Goal: Task Accomplishment & Management: Use online tool/utility

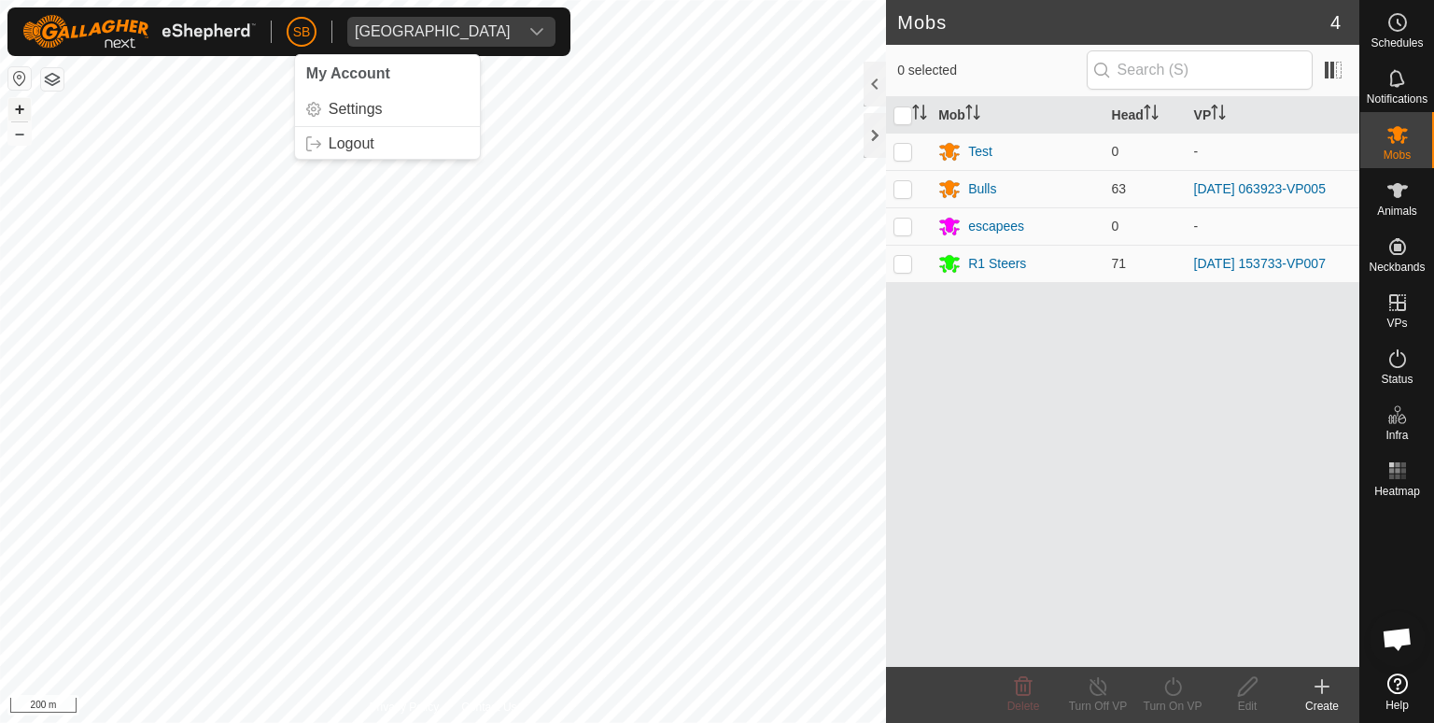
click at [11, 106] on button "+" at bounding box center [19, 109] width 22 height 22
click at [21, 106] on button "+" at bounding box center [19, 109] width 22 height 22
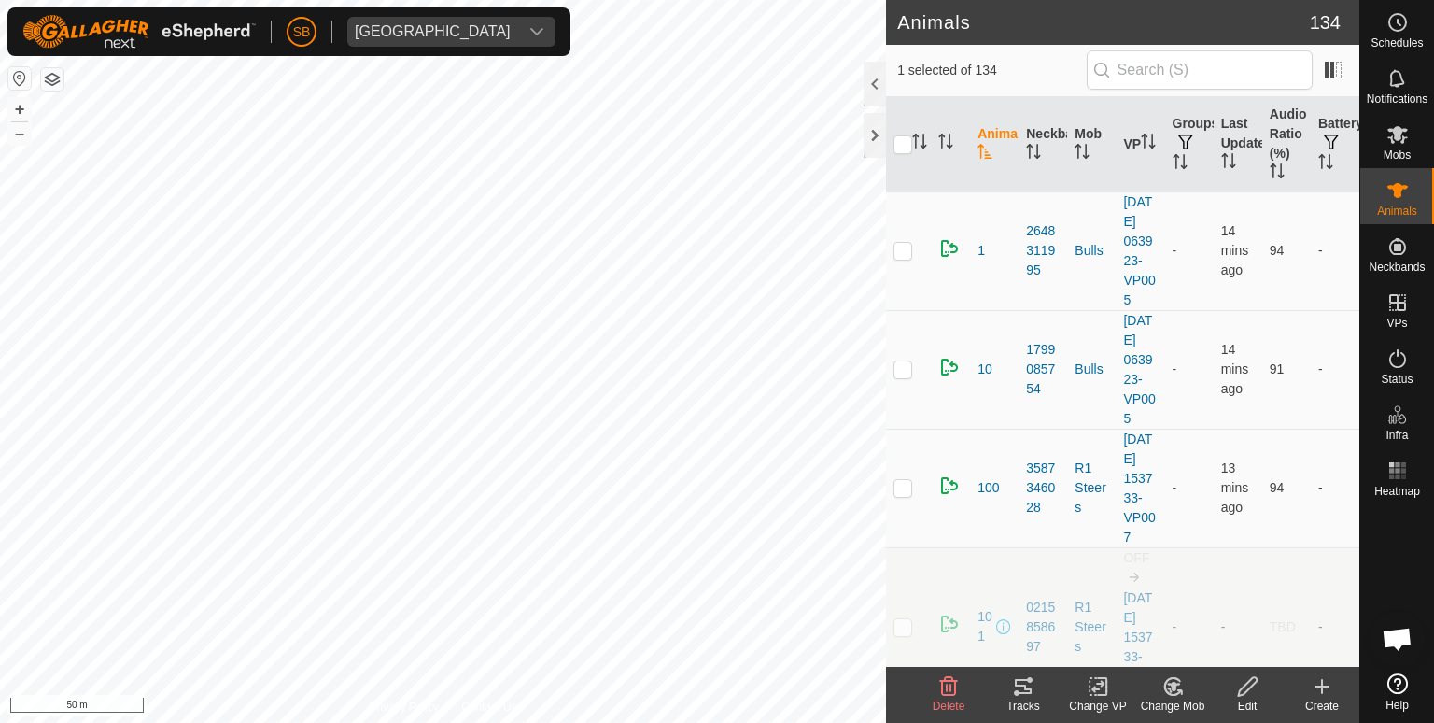
click at [1027, 695] on icon at bounding box center [1023, 686] width 22 height 22
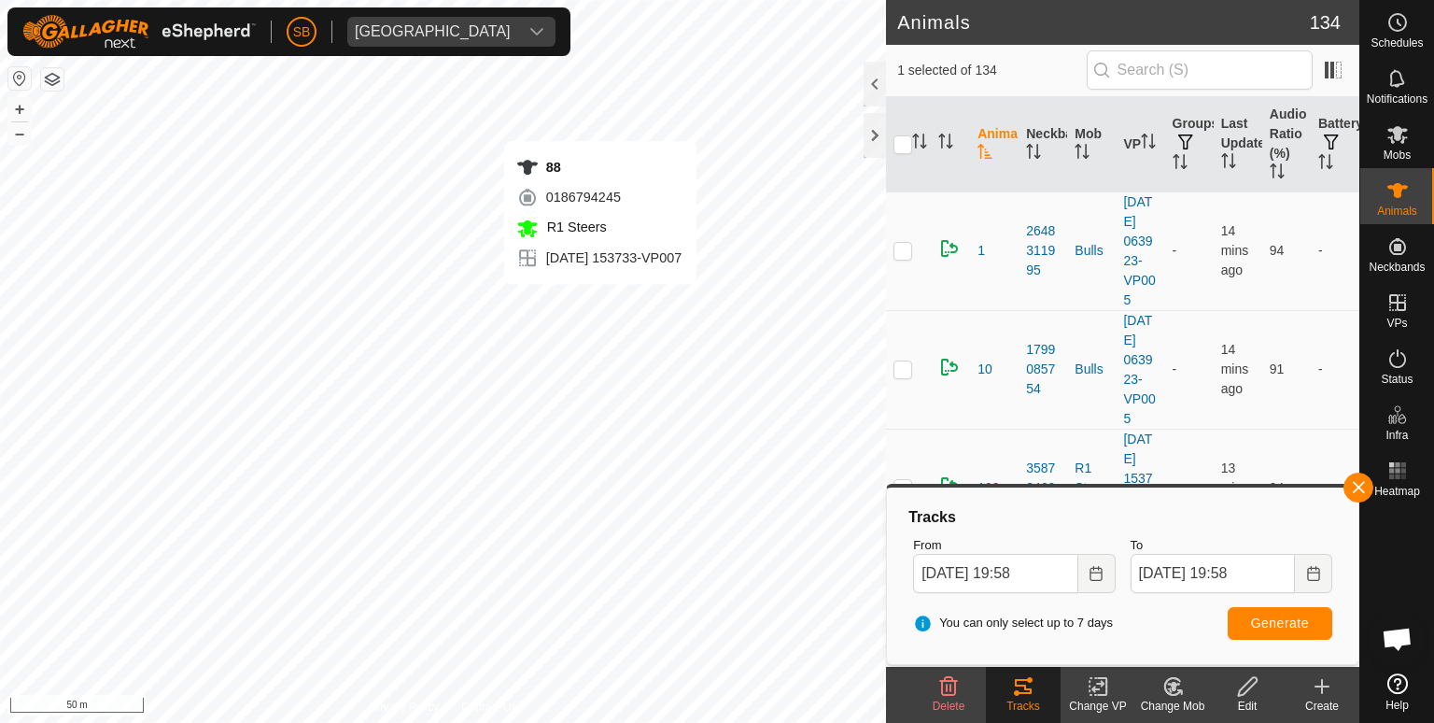
checkbox input "false"
checkbox input "true"
click at [1366, 484] on button "button" at bounding box center [1359, 487] width 30 height 30
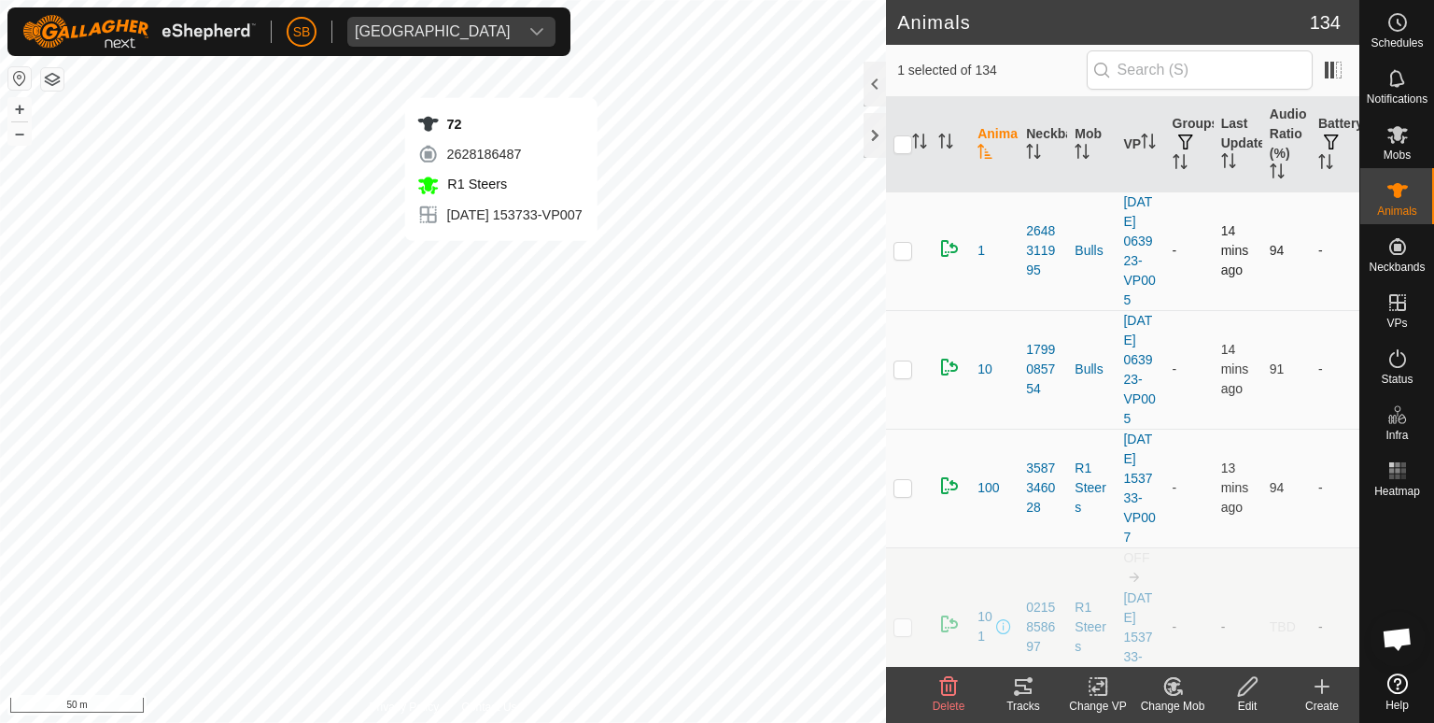
checkbox input "true"
checkbox input "false"
click at [1022, 693] on icon at bounding box center [1023, 686] width 17 height 15
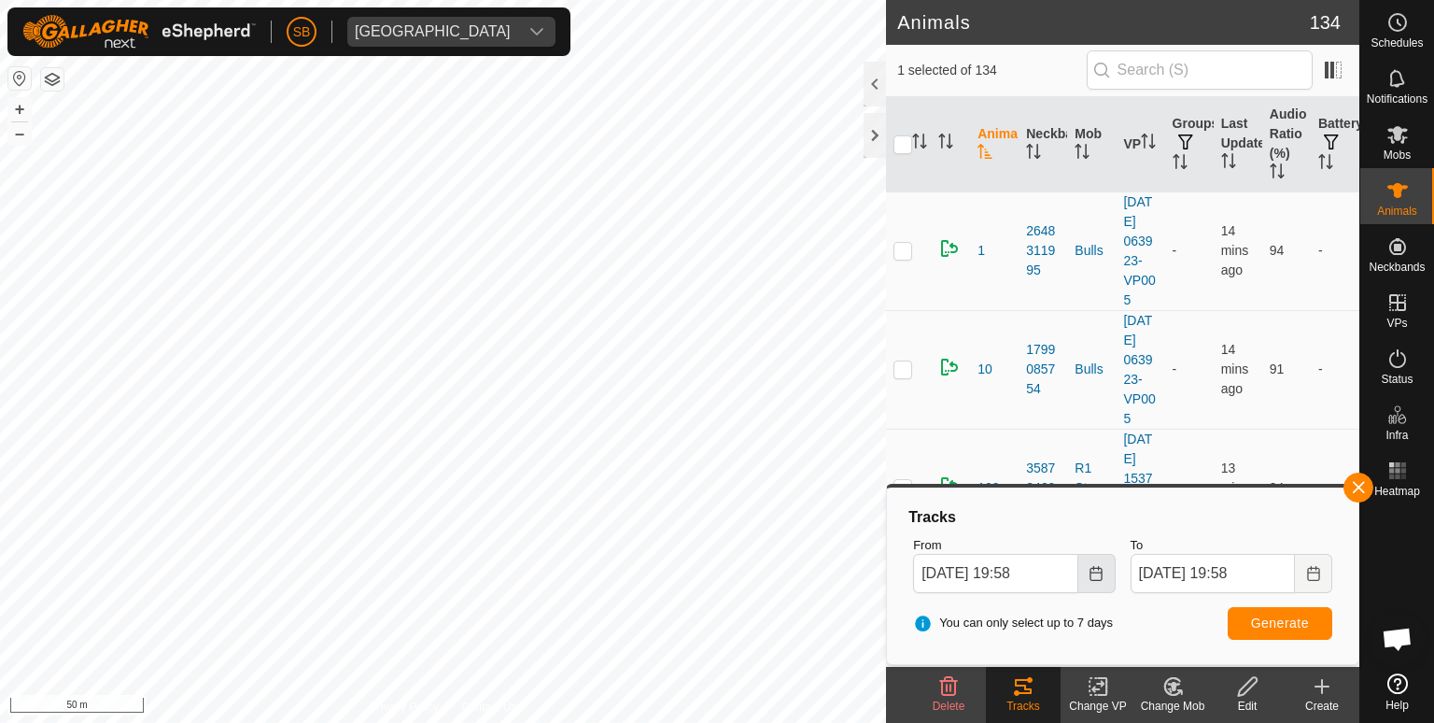
click at [1102, 583] on button "Choose Date" at bounding box center [1096, 573] width 37 height 39
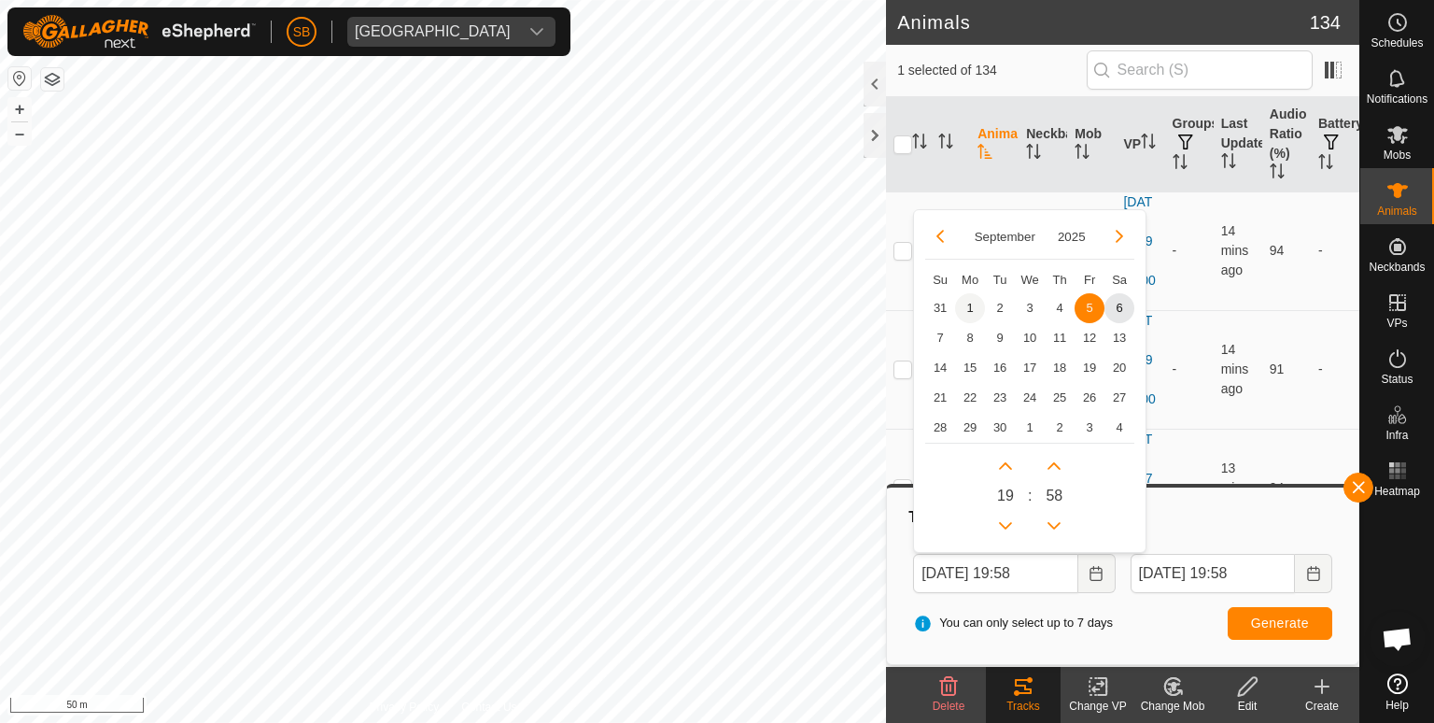
click at [971, 306] on span "1" at bounding box center [970, 308] width 30 height 30
type input "[DATE] 19:58"
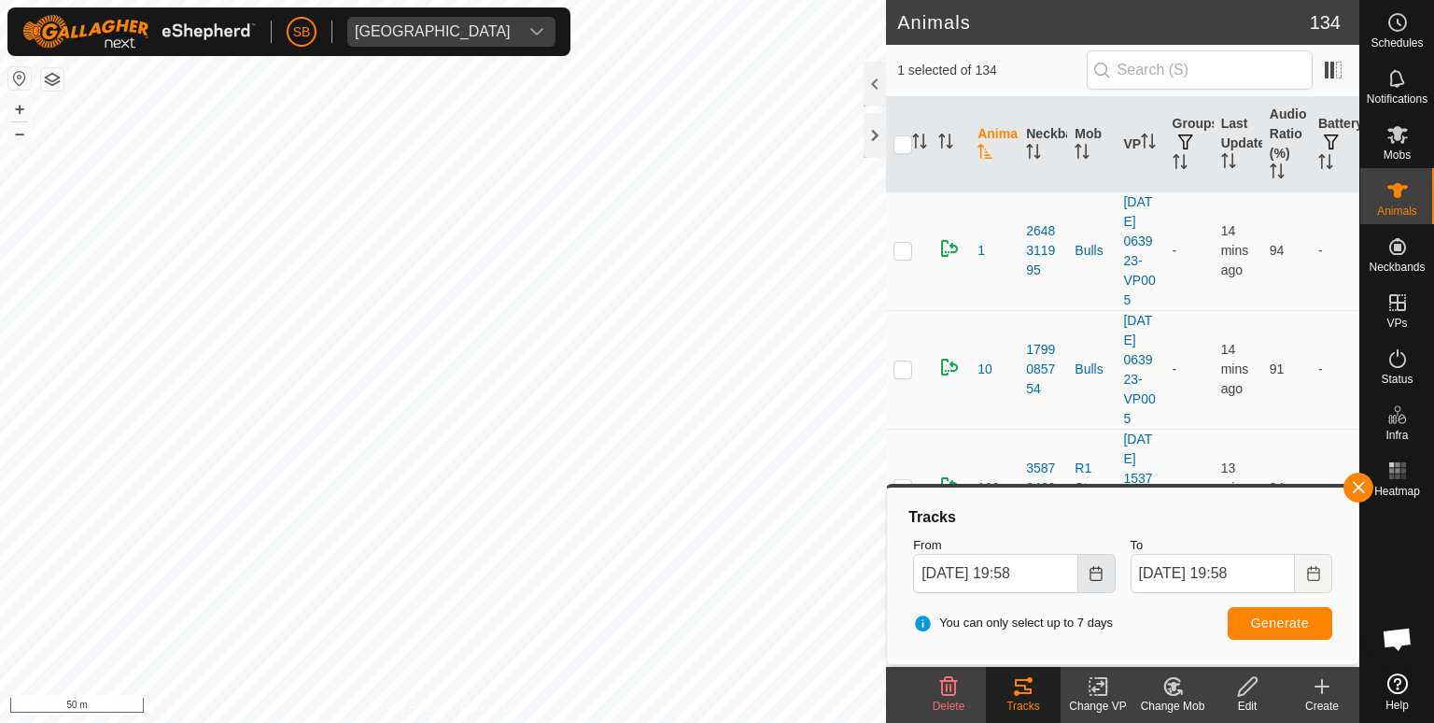
click at [1099, 566] on icon "Choose Date" at bounding box center [1096, 573] width 15 height 15
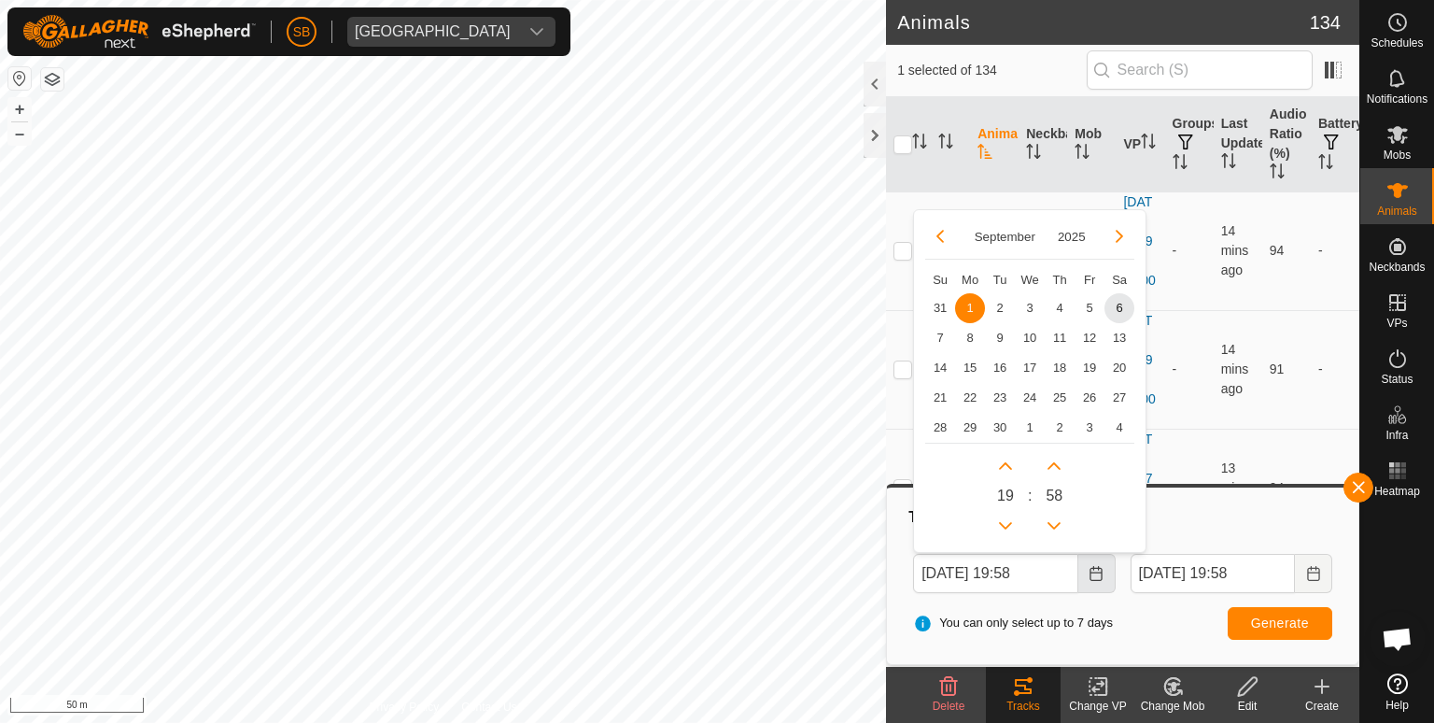
click at [1099, 566] on icon "Choose Date" at bounding box center [1096, 573] width 15 height 15
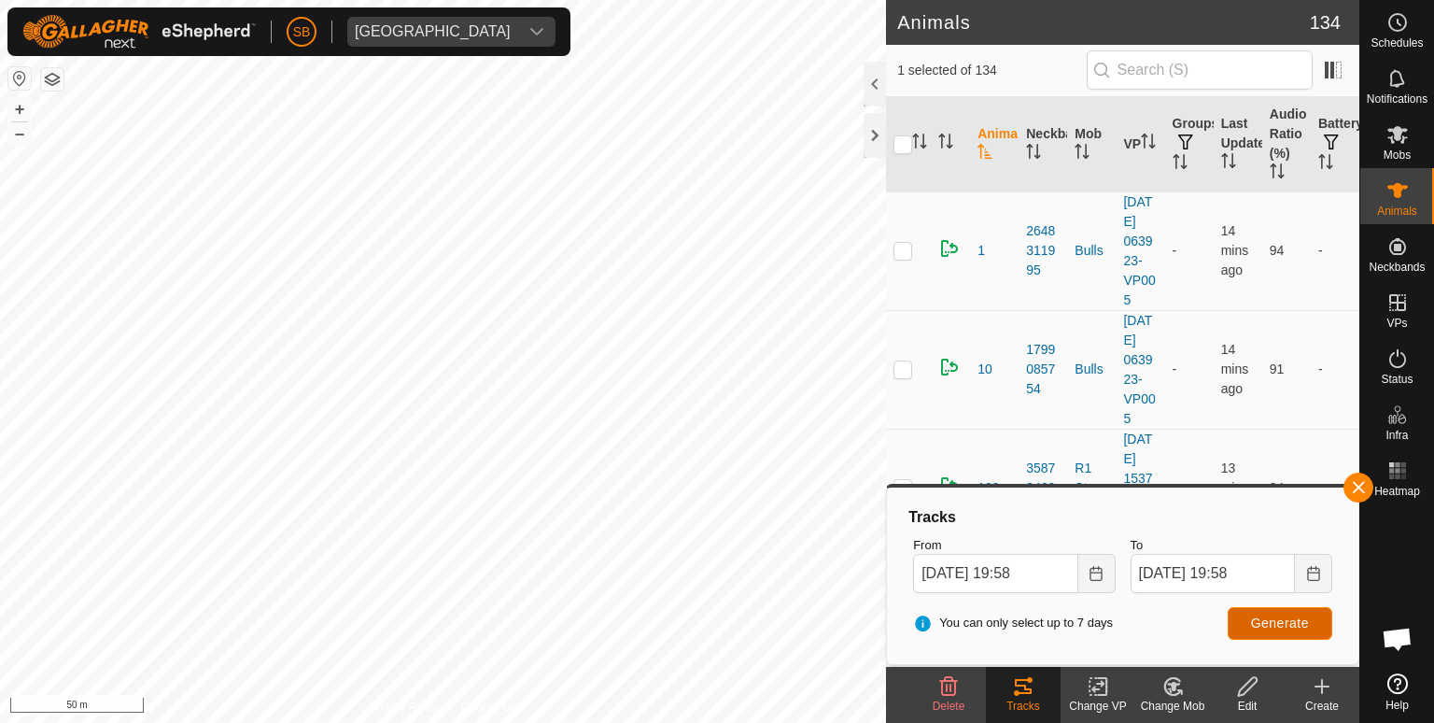
click at [1269, 621] on span "Generate" at bounding box center [1280, 622] width 58 height 15
